Goal: Find contact information: Find contact information

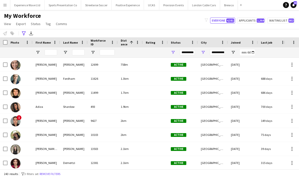
click at [6, 5] on app-icon "Menu" at bounding box center [5, 5] width 4 height 4
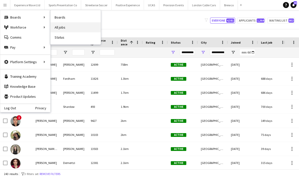
click at [66, 28] on link "All jobs" at bounding box center [76, 27] width 50 height 10
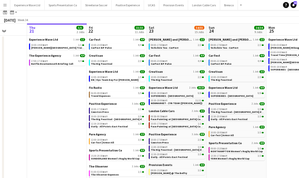
scroll to position [16, 0]
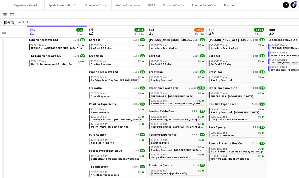
click at [176, 104] on span "NEWMARKET - ZYN TEAM (Sugababes)" at bounding box center [177, 103] width 52 height 3
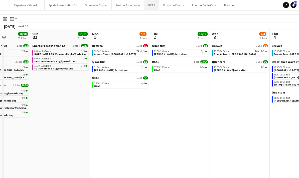
scroll to position [10, 0]
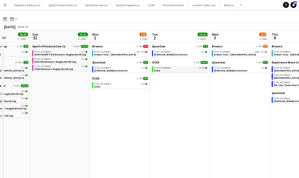
click at [177, 69] on div "07:15-15:30 BST 14/14" at bounding box center [180, 68] width 53 height 3
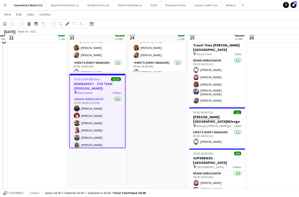
scroll to position [61, 0]
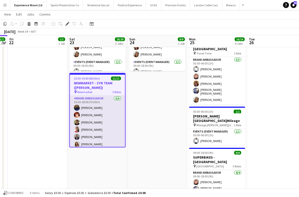
click at [115, 123] on app-card-role "Brand Ambassador 6/6 10:30-18:00 (7h30m) Amarachi Uchenna Zaina Gardner Martin …" at bounding box center [97, 121] width 55 height 53
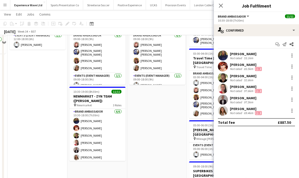
scroll to position [50, 0]
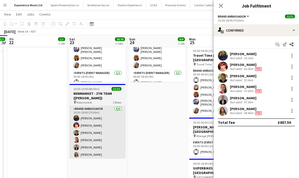
click at [105, 134] on app-card-role "Brand Ambassador 6/6 10:30-18:00 (7h30m) Amarachi Uchenna Zaina Gardner Martin …" at bounding box center [97, 132] width 56 height 53
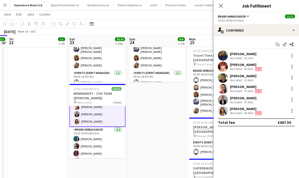
scroll to position [36, 0]
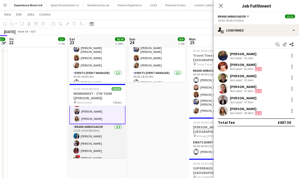
click at [102, 143] on app-card-role "Brand Ambassador 4/4 10:30-19:00 (8h30m) Anna Geary Dan Strasters Sergute Warne…" at bounding box center [97, 143] width 56 height 39
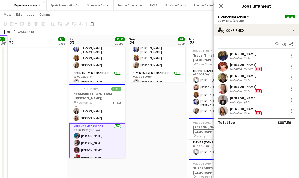
click at [94, 139] on app-card-role "Brand Ambassador 4/4 10:30-19:00 (8h30m) Anna Geary Dan Strasters Sergute Warne…" at bounding box center [97, 143] width 56 height 40
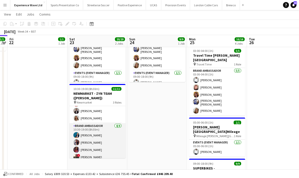
click at [98, 145] on app-card-role "Brand Ambassador 4/4 10:30-19:00 (8h30m) Anna Geary Dan Strasters Sergute Warne…" at bounding box center [97, 142] width 56 height 39
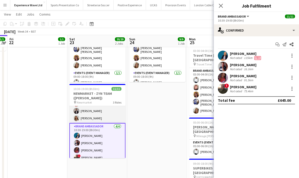
click at [95, 119] on app-card-role "Brand Ambassador 6/6 10:30-18:00 (7h30m) Amarachi Uchenna Zaina Gardner Martin …" at bounding box center [97, 96] width 56 height 53
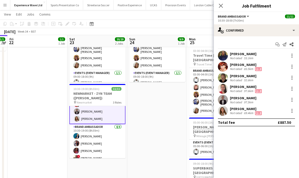
click at [93, 112] on app-card-role "Brand Ambassador 6/6 10:30-18:00 (7h30m) Amarachi Uchenna Zaina Gardner Martin …" at bounding box center [97, 97] width 56 height 54
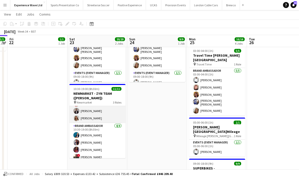
click at [106, 116] on app-card-role "Brand Ambassador 6/6 10:30-18:00 (7h30m) Amarachi Uchenna Zaina Gardner Martin …" at bounding box center [97, 96] width 56 height 53
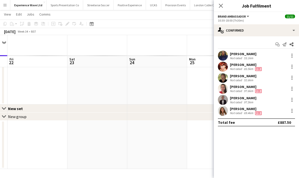
scroll to position [20, 0]
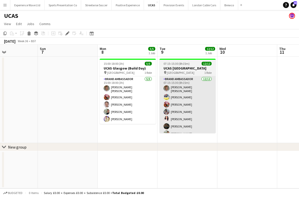
click at [202, 109] on app-card-role "Brand Ambassador 12/12 07:15-15:30 (8h15m) Sara Cooper da Silva Yvonne Smith Ad…" at bounding box center [188, 125] width 56 height 98
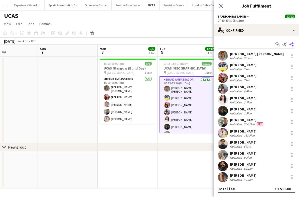
click at [295, 42] on app-icon "Share" at bounding box center [291, 44] width 7 height 7
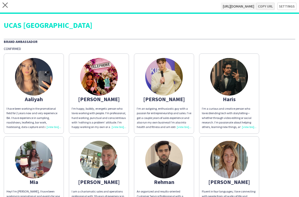
click at [263, 7] on button "Copy url" at bounding box center [265, 7] width 19 height 8
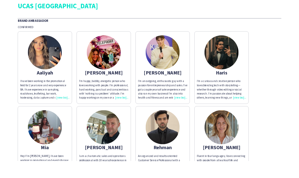
scroll to position [20, 0]
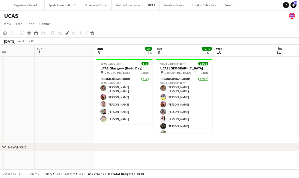
scroll to position [20, 0]
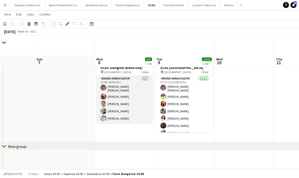
click at [132, 88] on app-card-role "Brand Ambassador 5/5 15:00-18:00 (3h) Sara Cooper da Silva Adriana Cvandova Gra…" at bounding box center [124, 100] width 56 height 48
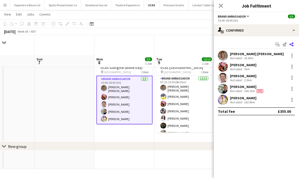
click at [294, 45] on app-icon "Share" at bounding box center [291, 44] width 7 height 7
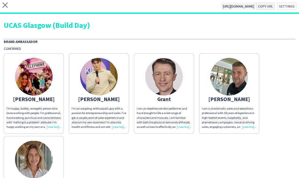
click at [268, 8] on button "Copy url" at bounding box center [265, 7] width 19 height 8
type textarea "**********"
click at [6, 9] on app-icon "close" at bounding box center [5, 7] width 5 height 8
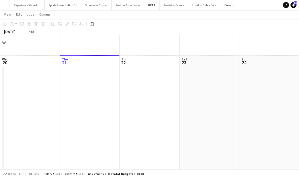
scroll to position [0, 172]
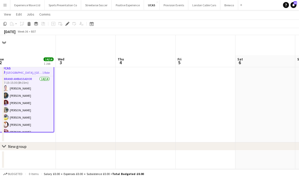
drag, startPoint x: 203, startPoint y: 88, endPoint x: 132, endPoint y: 93, distance: 71.4
click at [132, 93] on app-calendar-viewport "Sat 30 Sun 31 Mon 1 4/4 1 Job Tue 2 14/14 1 Job Wed 3 Thu 4 Fri 5 Sat 6 Sun 7 M…" at bounding box center [149, 94] width 299 height 149
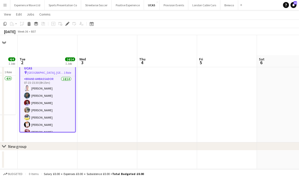
drag, startPoint x: 215, startPoint y: 94, endPoint x: 139, endPoint y: 98, distance: 76.2
click at [139, 98] on app-calendar-viewport "Sat 30 Sun 31 Mon 1 4/4 1 Job Tue 2 14/14 1 Job Wed 3 Thu 4 Fri 5 Sat 6 Sun 7 M…" at bounding box center [149, 94] width 299 height 149
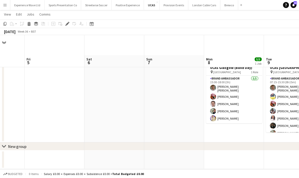
drag, startPoint x: 191, startPoint y: 98, endPoint x: 116, endPoint y: 103, distance: 75.1
click at [116, 103] on app-calendar-viewport "Tue 2 14/14 1 Job Wed 3 Thu 4 Fri 5 Sat 6 Sun 7 Mon 8 5/5 1 Job Tue 9 12/12 1 J…" at bounding box center [149, 94] width 299 height 149
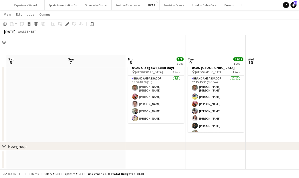
scroll to position [0, 196]
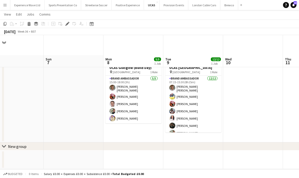
drag, startPoint x: 232, startPoint y: 112, endPoint x: 131, endPoint y: 111, distance: 100.7
click at [131, 111] on app-calendar-viewport "Wed 3 Thu 4 Fri 5 Sat 6 Sun 7 Mon 8 5/5 1 Job Tue 9 12/12 1 Job Wed 10 Thu 11 F…" at bounding box center [149, 94] width 299 height 149
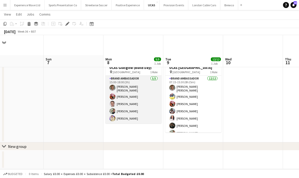
click at [141, 78] on app-card-role "Brand Ambassador 5/5 15:00-18:00 (3h) Sara Cooper da Silva Adriana Cvandova Gra…" at bounding box center [133, 100] width 56 height 48
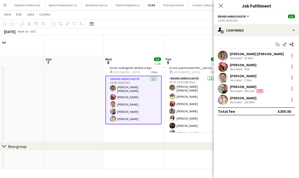
click at [244, 57] on div "26.4km" at bounding box center [248, 58] width 11 height 4
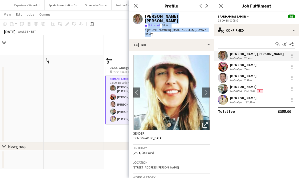
drag, startPoint x: 208, startPoint y: 28, endPoint x: 149, endPoint y: 14, distance: 60.5
click at [149, 14] on div "Sara Cooper da Silva star Not rated 26.4km t. +4407468433348 | s.cooperdasilva@…" at bounding box center [171, 25] width 85 height 27
click at [207, 23] on div "Sara Cooper da Silva star Not rated 26.4km t. +4407468433348 | s.cooperdasilva@…" at bounding box center [171, 25] width 85 height 27
drag, startPoint x: 200, startPoint y: 25, endPoint x: 146, endPoint y: 18, distance: 55.1
click at [146, 18] on div "Sara Cooper da Silva star Not rated 26.4km t. +4407468433348 | s.cooperdasilva@…" at bounding box center [171, 25] width 85 height 27
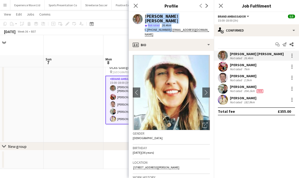
copy div "Sara Cooper da Silva star Not rated 26.4km t. +4407468433348 | s.cooperdasilva@…"
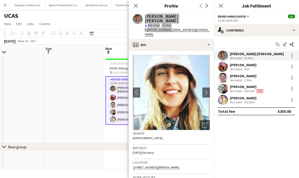
scroll to position [0, 0]
click at [257, 67] on div "Not rated 7km" at bounding box center [243, 69] width 27 height 4
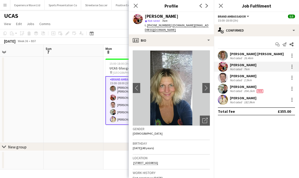
drag, startPoint x: 202, startPoint y: 27, endPoint x: 145, endPoint y: 16, distance: 58.2
click at [145, 16] on app-profile-header "Adriana Cvandova star Not rated 7km t. +447917160595 | adriana.cv@seznam.cz" at bounding box center [171, 23] width 85 height 22
copy div "Adriana Cvandova star Not rated 7km t. +447917160595 | adriana.cv@seznam.cz"
click at [237, 77] on div "Grant Leech" at bounding box center [243, 76] width 27 height 5
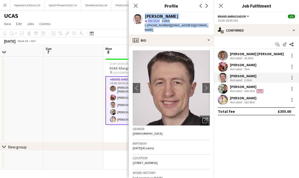
drag, startPoint x: 208, startPoint y: 26, endPoint x: 144, endPoint y: 17, distance: 64.8
click at [144, 17] on div "Grant Leech star Not rated 2.5km t. +447739883749 | grant@gleechperformer.co.uk" at bounding box center [171, 23] width 85 height 22
copy div "Grant Leech star Not rated 2.5km t. +447739883749 | grant@gleechperformer.co.uk"
click at [235, 88] on div "Paul McDonald" at bounding box center [247, 86] width 34 height 5
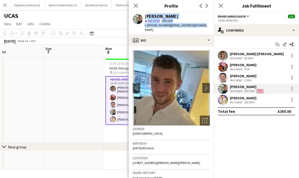
drag, startPoint x: 204, startPoint y: 26, endPoint x: 145, endPoint y: 18, distance: 59.5
click at [145, 18] on div "Paul McDonald star Not rated 204.1km t. +447541089946 | paulmac2106@gmail.com" at bounding box center [171, 23] width 85 height 22
copy div "Paul McDonald star Not rated 204.1km t. +447541089946 | paulmac2106@gmail.com"
click at [241, 102] on div "Not rated" at bounding box center [236, 102] width 13 height 4
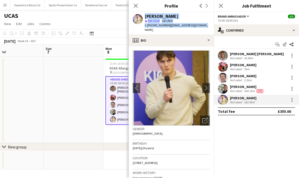
drag, startPoint x: 206, startPoint y: 27, endPoint x: 143, endPoint y: 17, distance: 63.7
click at [143, 17] on app-profile-header "Dylan Benning Ardila star Not rated 182.9km t. +447769152442 | benningdylan@gma…" at bounding box center [171, 23] width 85 height 22
copy div "Dylan Benning Ardila star Not rated 182.9km t. +447769152442 | benningdylan@gma…"
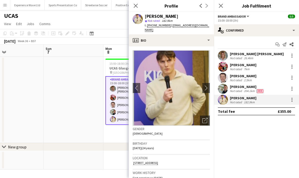
click at [72, 128] on app-date-cell at bounding box center [74, 100] width 60 height 86
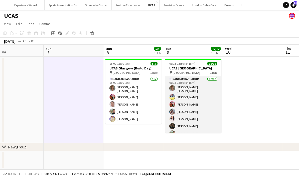
click at [202, 93] on app-card-role "Brand Ambassador 12/12 07:15-15:30 (8h15m) Sara Cooper da Silva Yvonne Smith Ad…" at bounding box center [193, 125] width 56 height 98
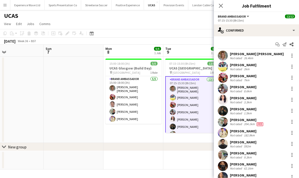
click at [259, 68] on div "Yvonne Smith Not rated 2km" at bounding box center [256, 67] width 85 height 10
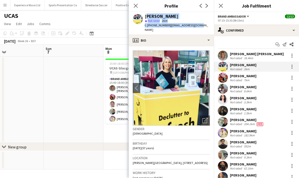
drag, startPoint x: 203, startPoint y: 27, endPoint x: 166, endPoint y: 20, distance: 38.0
click at [144, 16] on app-profile-header "Yvonne Smith star Not rated 2km t. +447976674254 | yds2609@yahoo.co.uk" at bounding box center [171, 23] width 85 height 22
copy div "Yvonne Smith star Not rated 2km t. +447976674254 | yds2609@yahoo.co.uk"
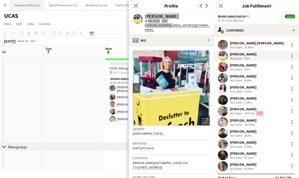
scroll to position [7, 0]
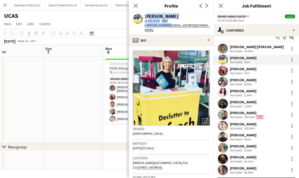
click at [260, 83] on div "Mia Dunphy Not rated 8.6km" at bounding box center [256, 82] width 85 height 10
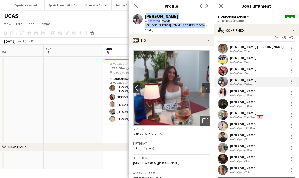
drag, startPoint x: 204, startPoint y: 26, endPoint x: 144, endPoint y: 17, distance: 60.3
click at [144, 17] on div "Mia Dunphy star Not rated 8.6km t. +447748983989 | miadunphy@icloud.com" at bounding box center [171, 23] width 85 height 22
click at [203, 25] on div "Mia Dunphy star Not rated 8.6km t. +447748983989 | miadunphy@icloud.com" at bounding box center [171, 23] width 85 height 22
drag, startPoint x: 204, startPoint y: 26, endPoint x: 148, endPoint y: 17, distance: 56.8
click at [145, 17] on div "Mia Dunphy star Not rated 8.6km t. +447748983989 | miadunphy@icloud.com" at bounding box center [171, 23] width 85 height 22
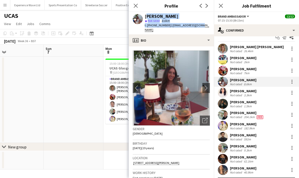
copy div "Mia Dunphy star Not rated 8.6km t. +447748983989 | miadunphy@icloud.com"
click at [262, 94] on div "Zahra Farhoodi Not rated 3.3km" at bounding box center [256, 93] width 85 height 10
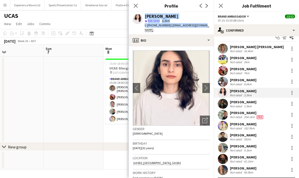
drag, startPoint x: 204, startPoint y: 26, endPoint x: 140, endPoint y: 13, distance: 65.8
click at [140, 13] on div "Zahra Farhoodi star Not rated 3.3km t. +447543266101 | z.farhoodi72@gmail.com" at bounding box center [171, 23] width 85 height 22
copy div "Zahra Farhoodi star Not rated 3.3km t. +447543266101 | z.farhoodi72@gmail.com"
click at [234, 106] on div "Not rated" at bounding box center [236, 106] width 13 height 4
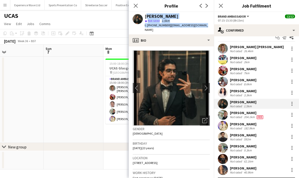
drag, startPoint x: 206, startPoint y: 25, endPoint x: 145, endPoint y: 16, distance: 61.6
click at [145, 16] on div "Haris Imran star Not rated 1.5km t. +4407899313625 | harisimran11@gmail.com" at bounding box center [171, 23] width 85 height 22
copy div "Haris Imran star Not rated 1.5km t. +4407899313625 | harisimran11@gmail.com"
click at [245, 140] on div "592m" at bounding box center [247, 139] width 9 height 4
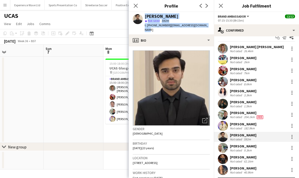
drag, startPoint x: 209, startPoint y: 25, endPoint x: 150, endPoint y: 16, distance: 59.5
click at [139, 16] on div "Rehman Rana star Not rated 592m t. +447880746373 | rehman.rana0302@gmail.com" at bounding box center [171, 23] width 85 height 22
copy div "Rehman Rana star Not rated 592m t. +447880746373 | rehman.rana0302@gmail.com"
click at [244, 150] on div "9.3km" at bounding box center [248, 150] width 10 height 4
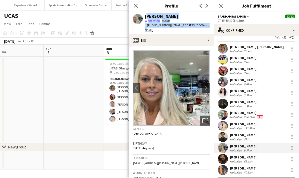
drag, startPoint x: 207, startPoint y: 25, endPoint x: 145, endPoint y: 17, distance: 62.5
click at [145, 17] on app-profile-header "Sharonne Kelly star Not rated 9.3km t. +447813118026 | sharikelly10@yahoo.co.uk" at bounding box center [171, 23] width 85 height 22
drag, startPoint x: 206, startPoint y: 27, endPoint x: 144, endPoint y: 16, distance: 62.8
click at [144, 16] on div "Sharonne Kelly star Not rated 9.3km t. +447813118026 | sharikelly10@yahoo.co.uk" at bounding box center [171, 23] width 85 height 22
click at [252, 161] on div "62.1km" at bounding box center [248, 161] width 11 height 4
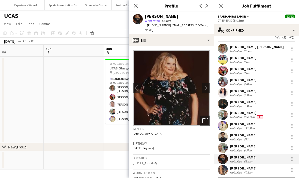
drag, startPoint x: 156, startPoint y: 32, endPoint x: 144, endPoint y: 18, distance: 18.7
click at [144, 18] on div "Sharon Hogarth star Not rated 62.1km t. +447359072131 | hello@eventbuddiesscotl…" at bounding box center [171, 23] width 85 height 22
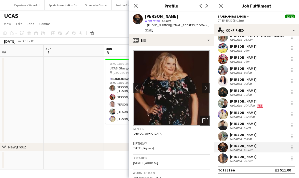
scroll to position [19, 0]
click at [257, 160] on div "Not rated 40.9km" at bounding box center [243, 161] width 27 height 4
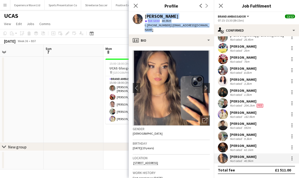
drag, startPoint x: 210, startPoint y: 25, endPoint x: 153, endPoint y: 19, distance: 57.5
click at [143, 15] on div "Aaliyah Learmonth star Not rated 40.9km t. +447710546843 | aaliyahlearmonth3@gm…" at bounding box center [171, 23] width 85 height 22
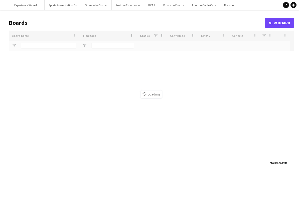
type input "******"
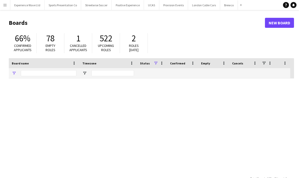
type input "******"
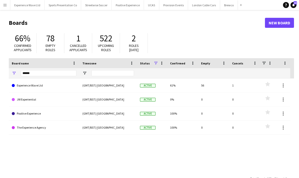
click at [7, 4] on app-icon "Menu" at bounding box center [5, 5] width 4 height 4
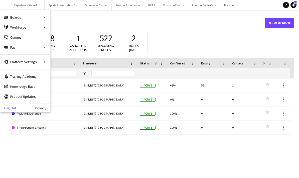
click at [8, 109] on link "Log Out" at bounding box center [8, 108] width 16 height 4
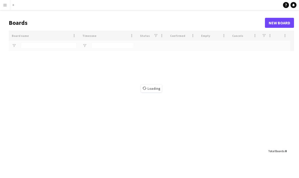
type input "******"
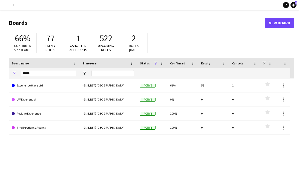
click at [3, 6] on app-icon "Menu" at bounding box center [5, 5] width 4 height 4
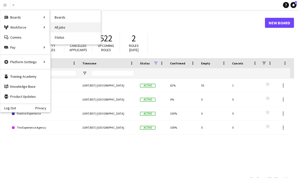
click at [69, 27] on link "All jobs" at bounding box center [76, 27] width 50 height 10
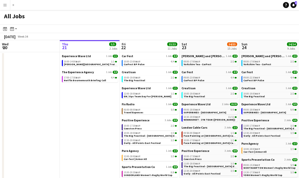
scroll to position [3, 0]
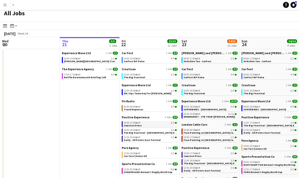
click at [126, 125] on span "Cawston Press" at bounding box center [133, 125] width 18 height 3
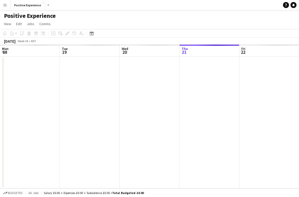
scroll to position [0, 172]
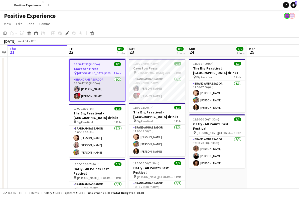
click at [95, 91] on app-card-role "Brand Ambassador [DATE] 10:00-17:30 (7h30m) [PERSON_NAME] ! [PERSON_NAME]" at bounding box center [97, 89] width 55 height 24
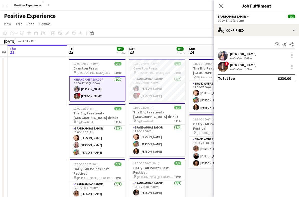
click at [255, 58] on div "[PERSON_NAME] Not rated 8.6km" at bounding box center [256, 56] width 85 height 10
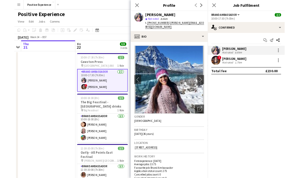
scroll to position [0, 0]
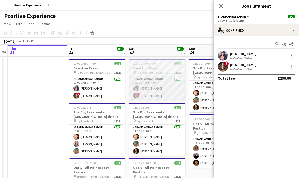
click at [172, 88] on app-card-role "Brand Ambassador [DATE] 10:00-17:30 (7h30m) [PERSON_NAME] ! [PERSON_NAME]" at bounding box center [157, 88] width 56 height 24
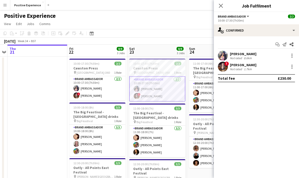
click at [253, 53] on div "[PERSON_NAME] Not rated 8.6km" at bounding box center [256, 56] width 85 height 10
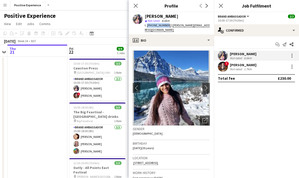
drag, startPoint x: 166, startPoint y: 25, endPoint x: 148, endPoint y: 25, distance: 18.5
click at [148, 25] on span "t. [PHONE_NUMBER]" at bounding box center [158, 25] width 27 height 4
copy span "[PHONE_NUMBER]"
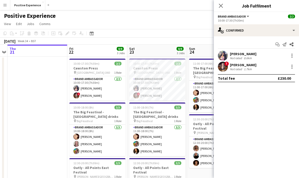
click at [251, 54] on div "[PERSON_NAME]" at bounding box center [243, 54] width 27 height 5
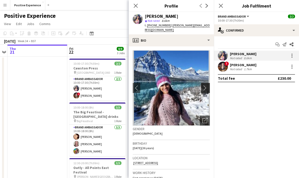
click at [205, 85] on app-icon "chevron-right" at bounding box center [206, 87] width 8 height 5
